Goal: Transaction & Acquisition: Subscribe to service/newsletter

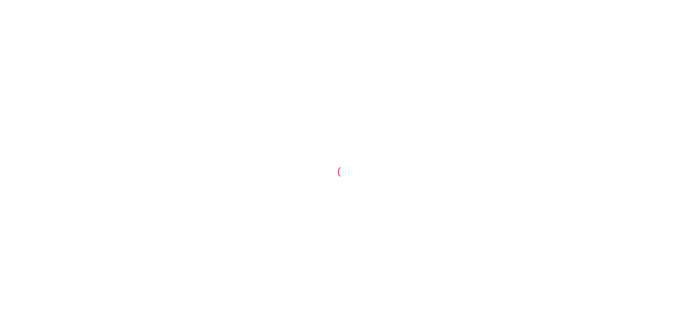
drag, startPoint x: 440, startPoint y: 165, endPoint x: 422, endPoint y: 151, distance: 23.2
click at [434, 159] on div at bounding box center [346, 164] width 693 height 329
